Goal: Transaction & Acquisition: Purchase product/service

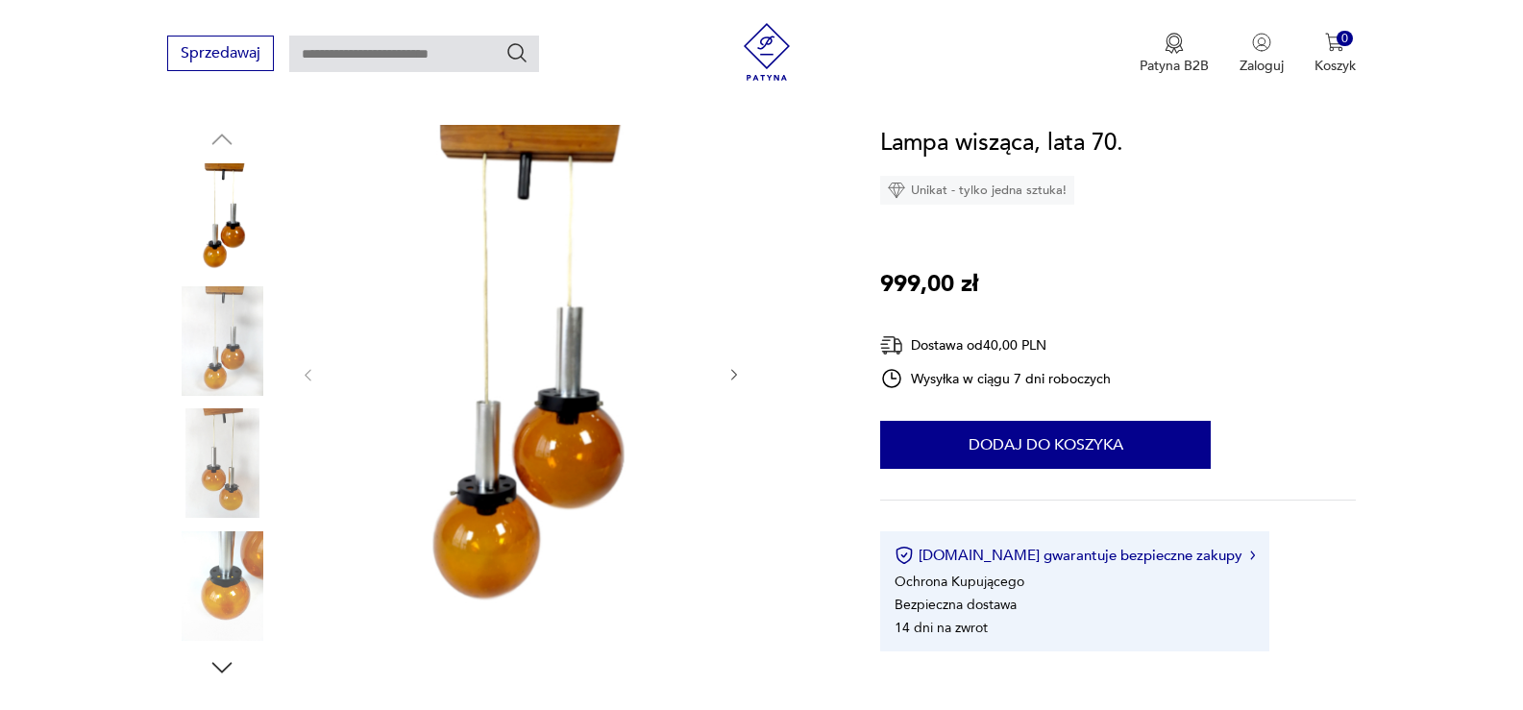
scroll to position [192, 0]
click at [729, 373] on icon "button" at bounding box center [734, 375] width 16 height 16
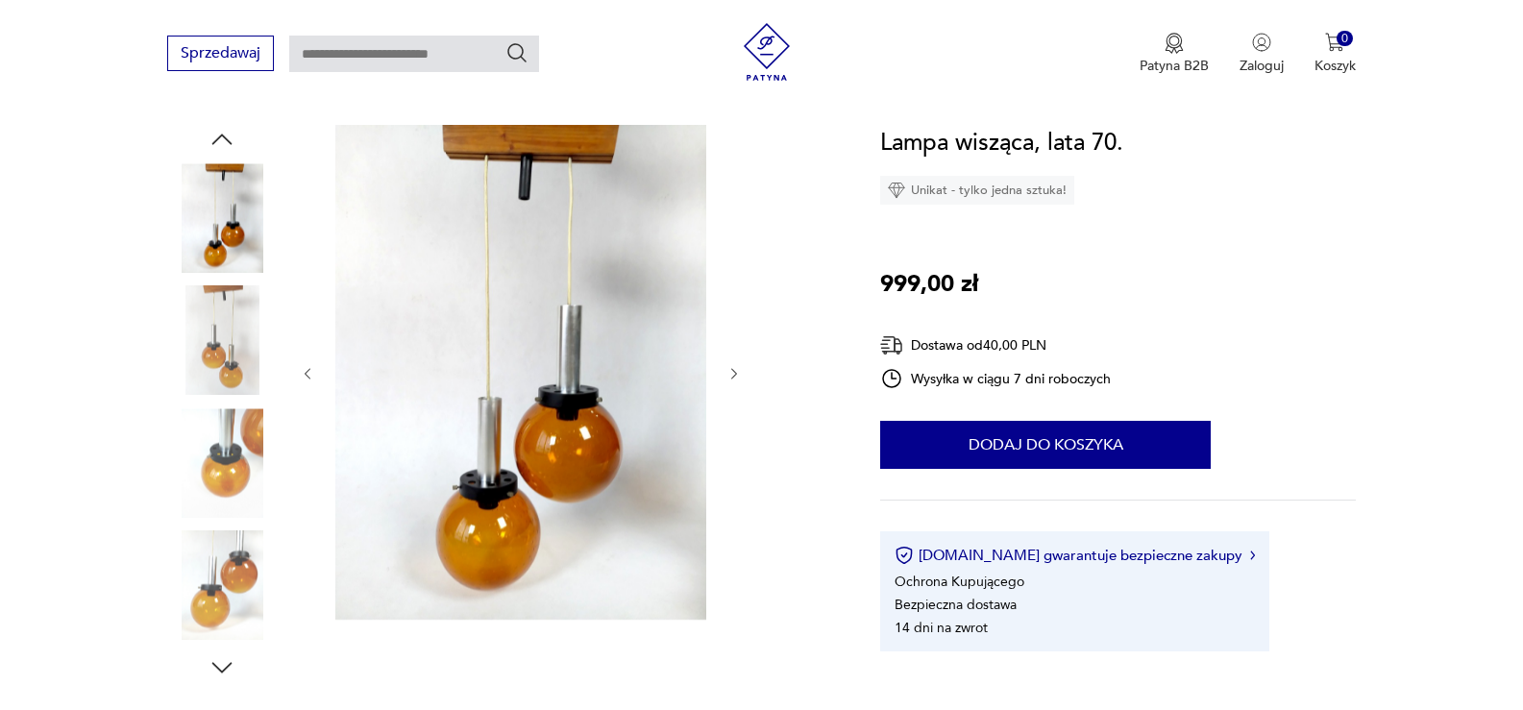
scroll to position [0, 0]
click at [732, 371] on icon "button" at bounding box center [734, 374] width 16 height 16
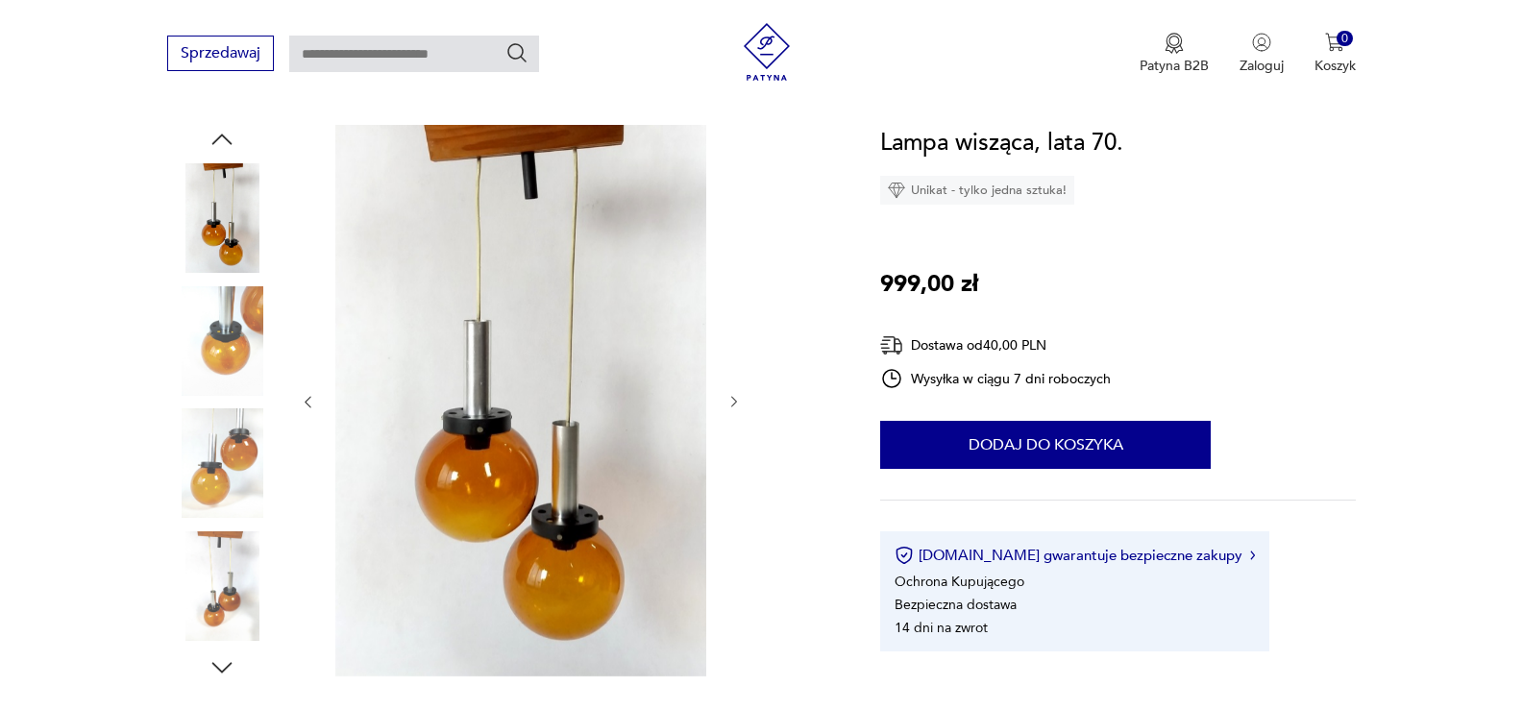
click at [732, 371] on div at bounding box center [521, 402] width 442 height 554
click at [200, 599] on img at bounding box center [222, 586] width 110 height 110
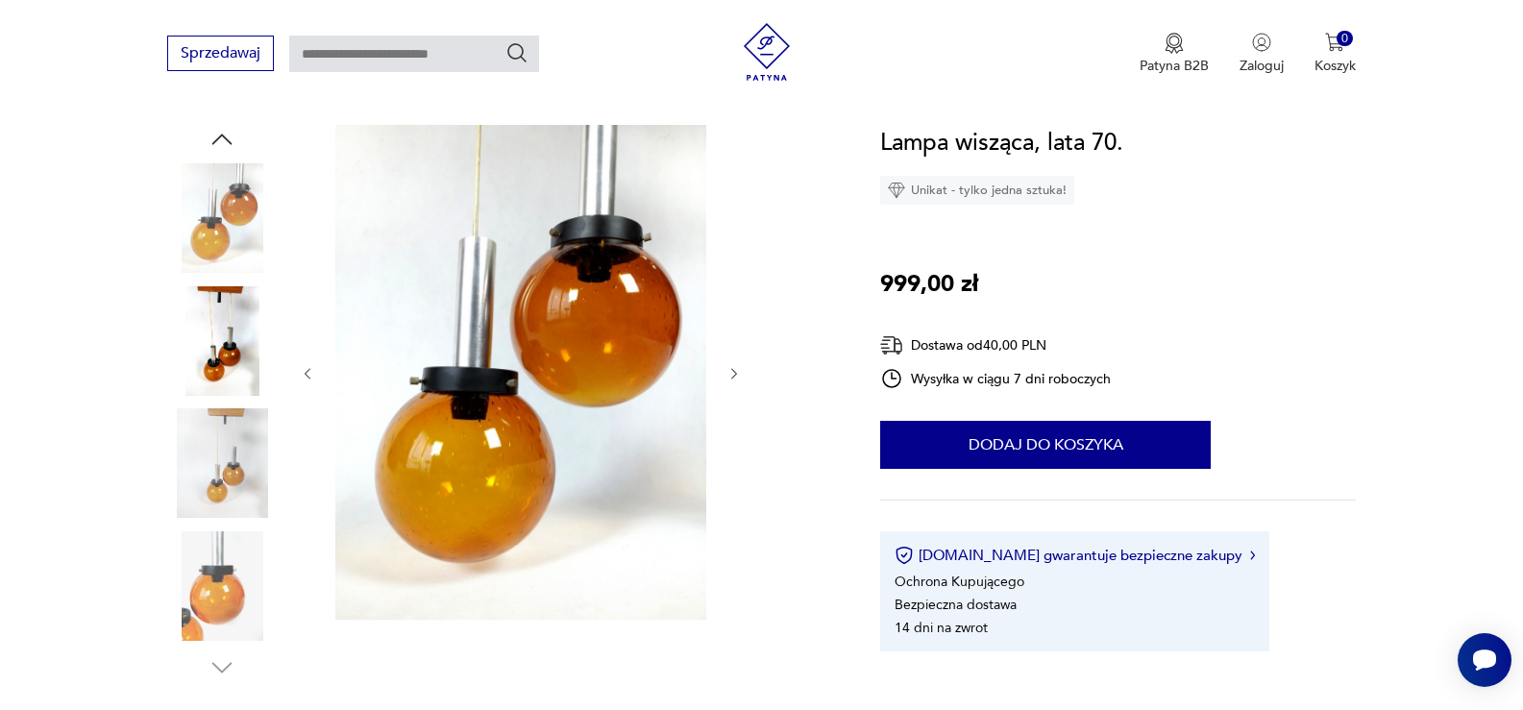
click at [211, 452] on img at bounding box center [222, 463] width 110 height 110
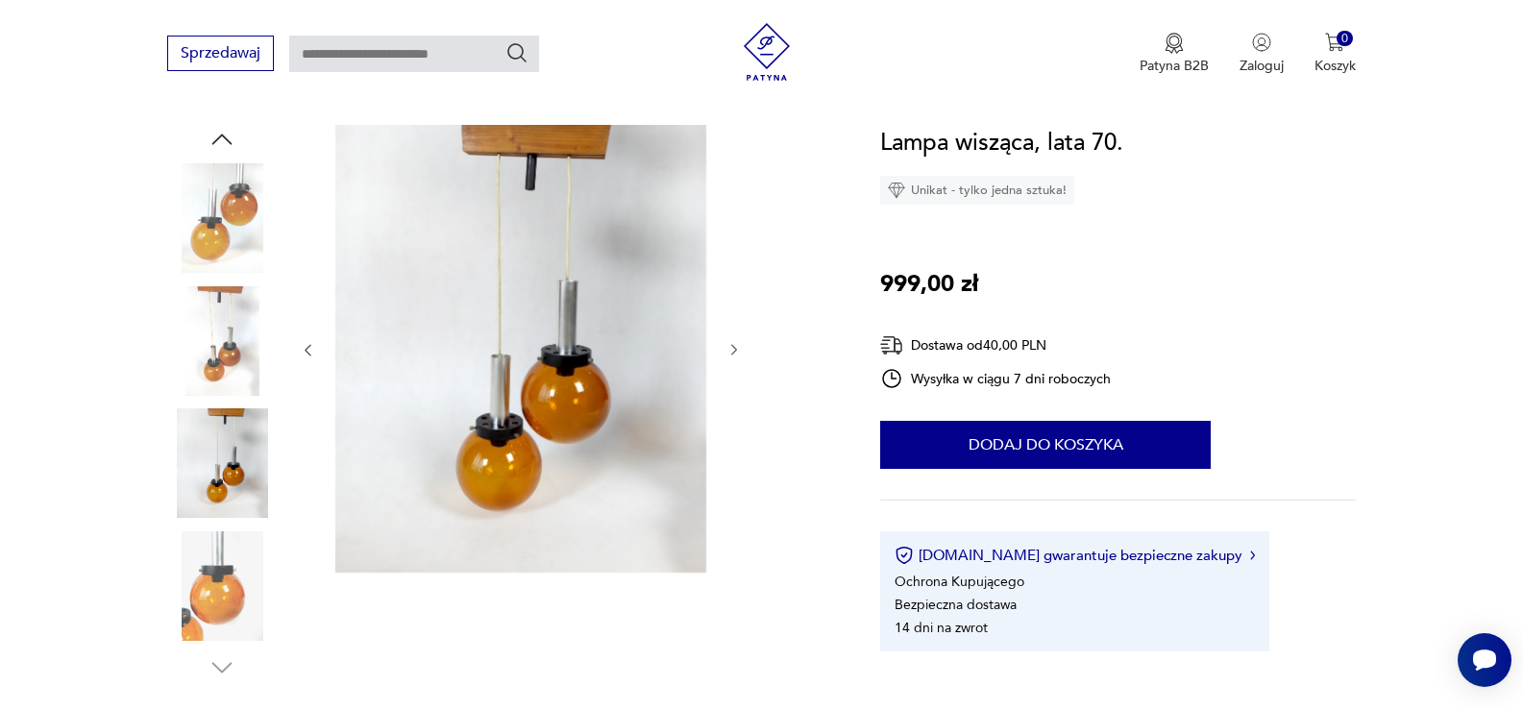
click at [222, 565] on img at bounding box center [222, 586] width 110 height 110
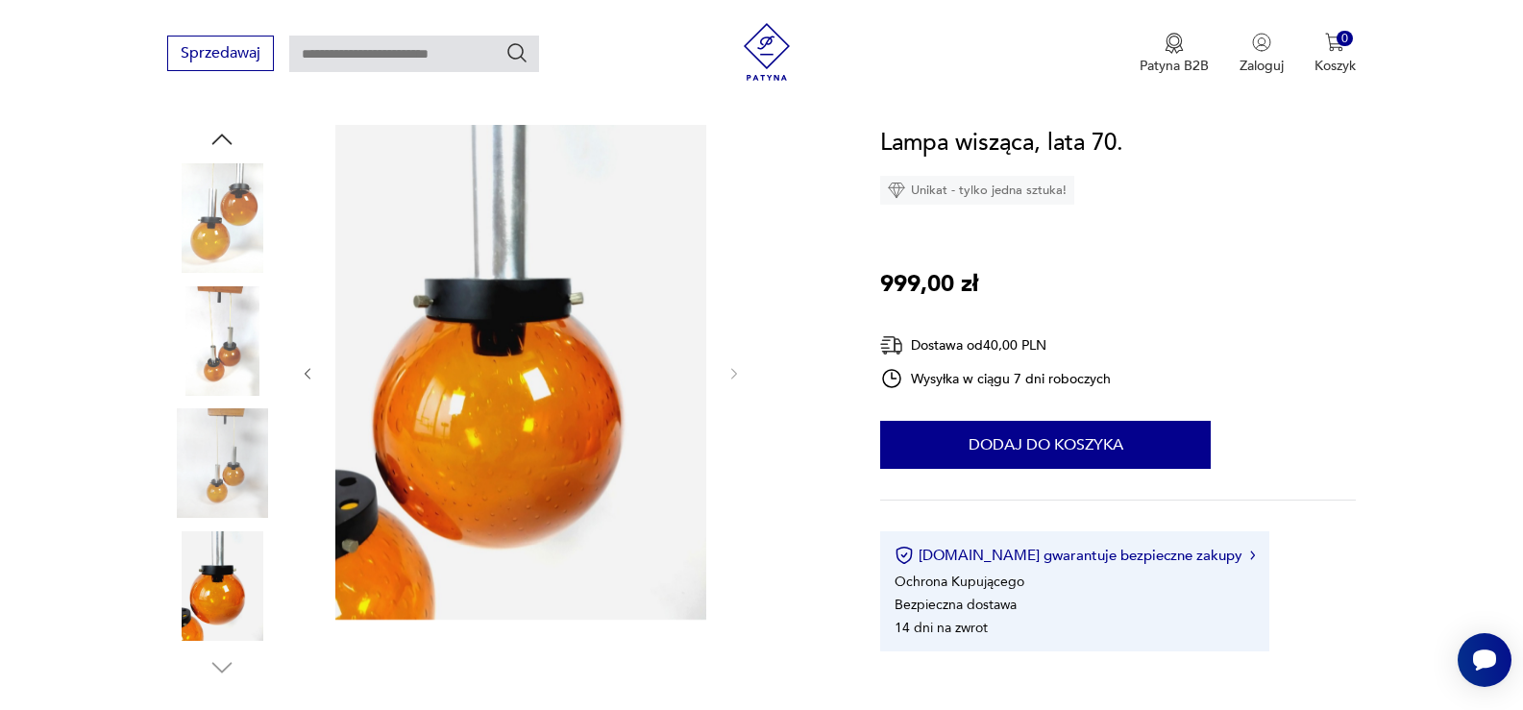
click at [214, 348] on img at bounding box center [222, 341] width 110 height 110
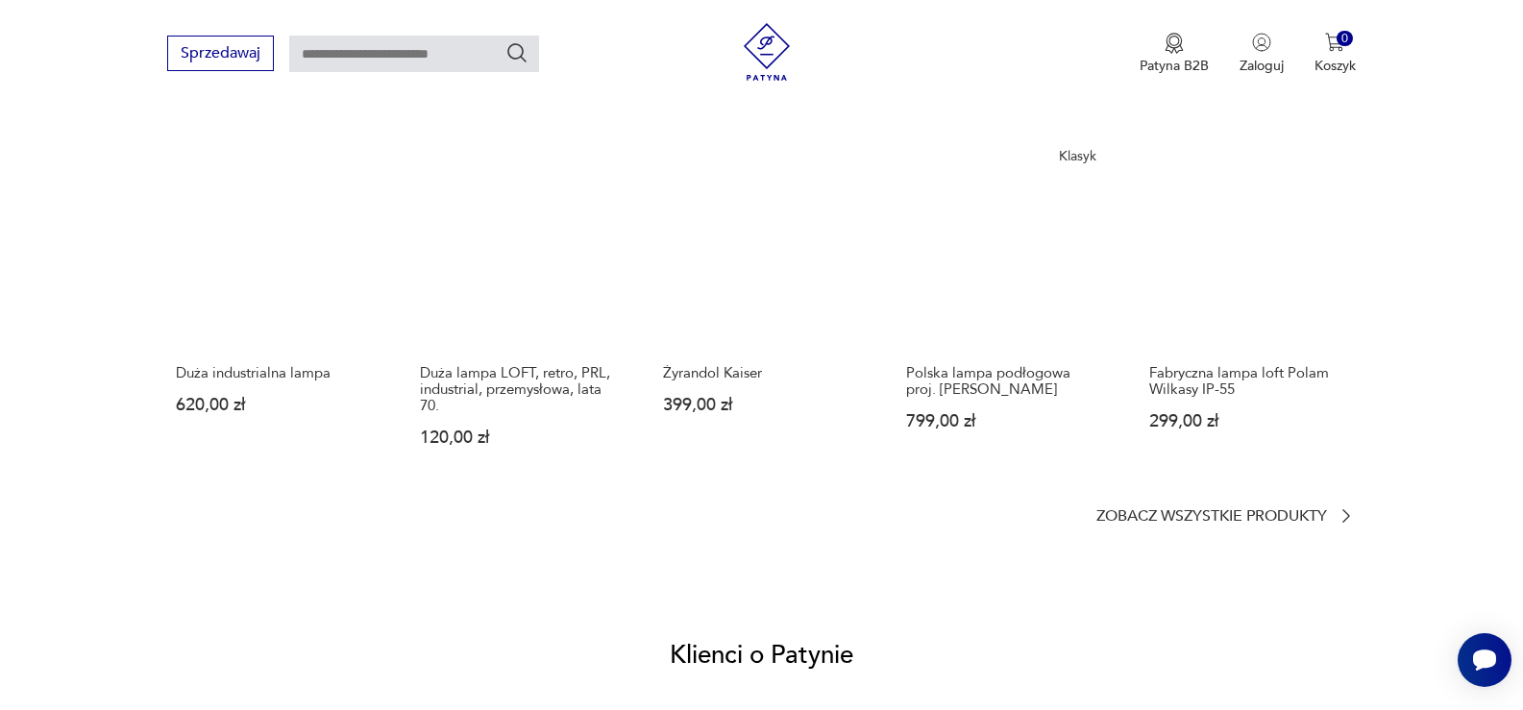
scroll to position [1633, 0]
